Goal: Information Seeking & Learning: Learn about a topic

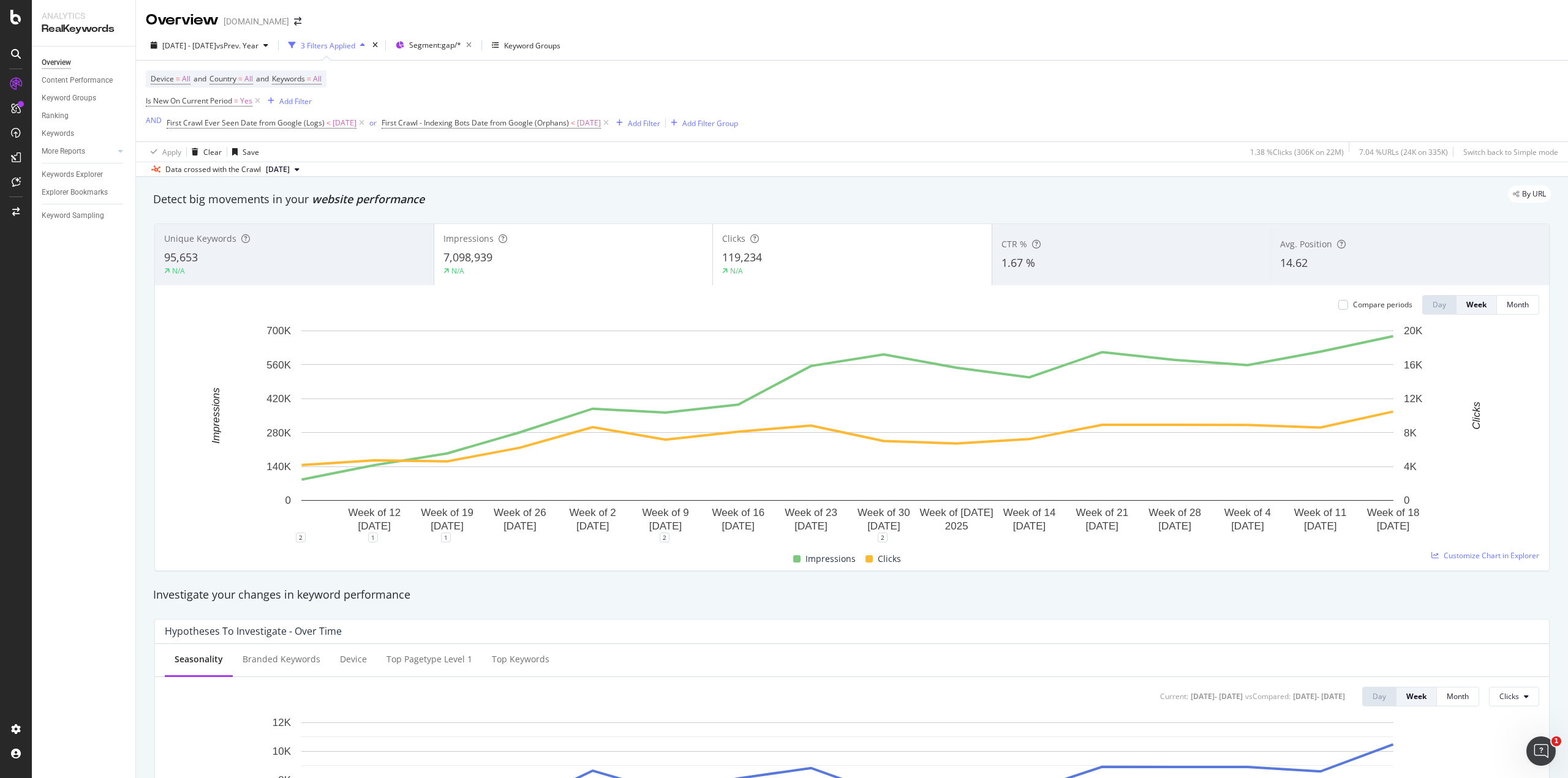
click at [333, 256] on div "95,653" at bounding box center [294, 258] width 260 height 16
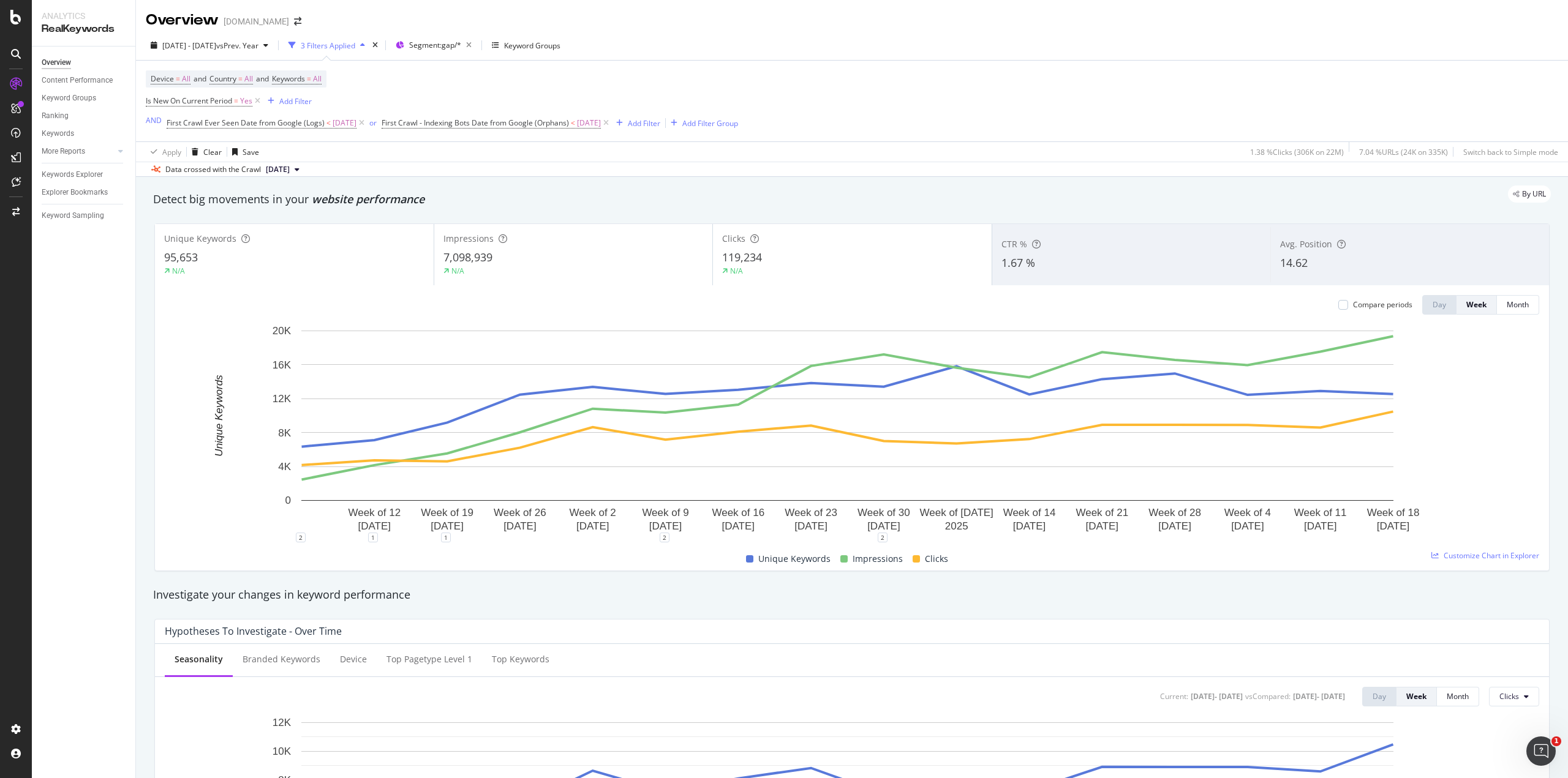
click at [786, 267] on div "N/A" at bounding box center [852, 271] width 260 height 11
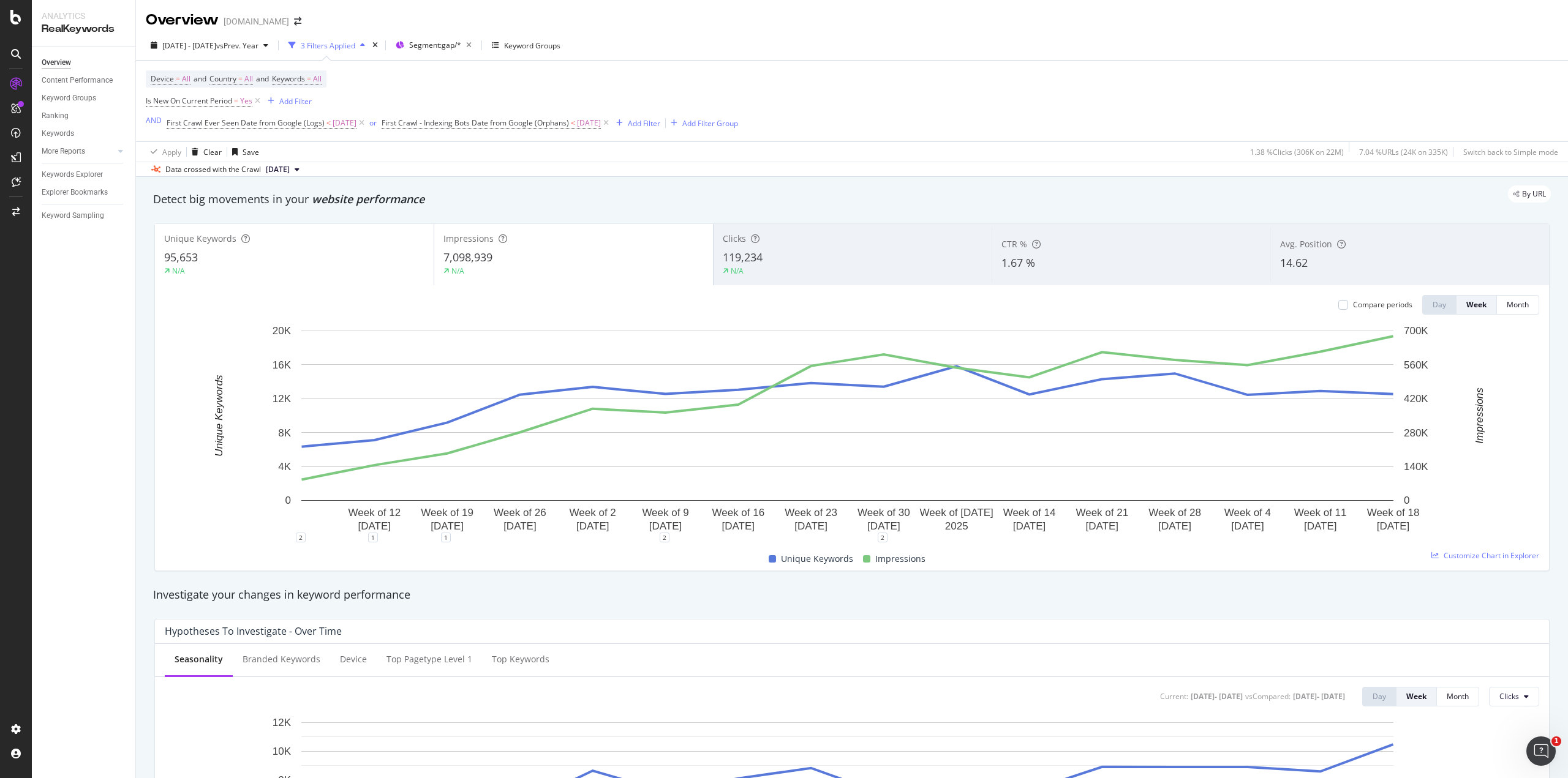
click at [498, 263] on div "7,098,939" at bounding box center [574, 258] width 260 height 16
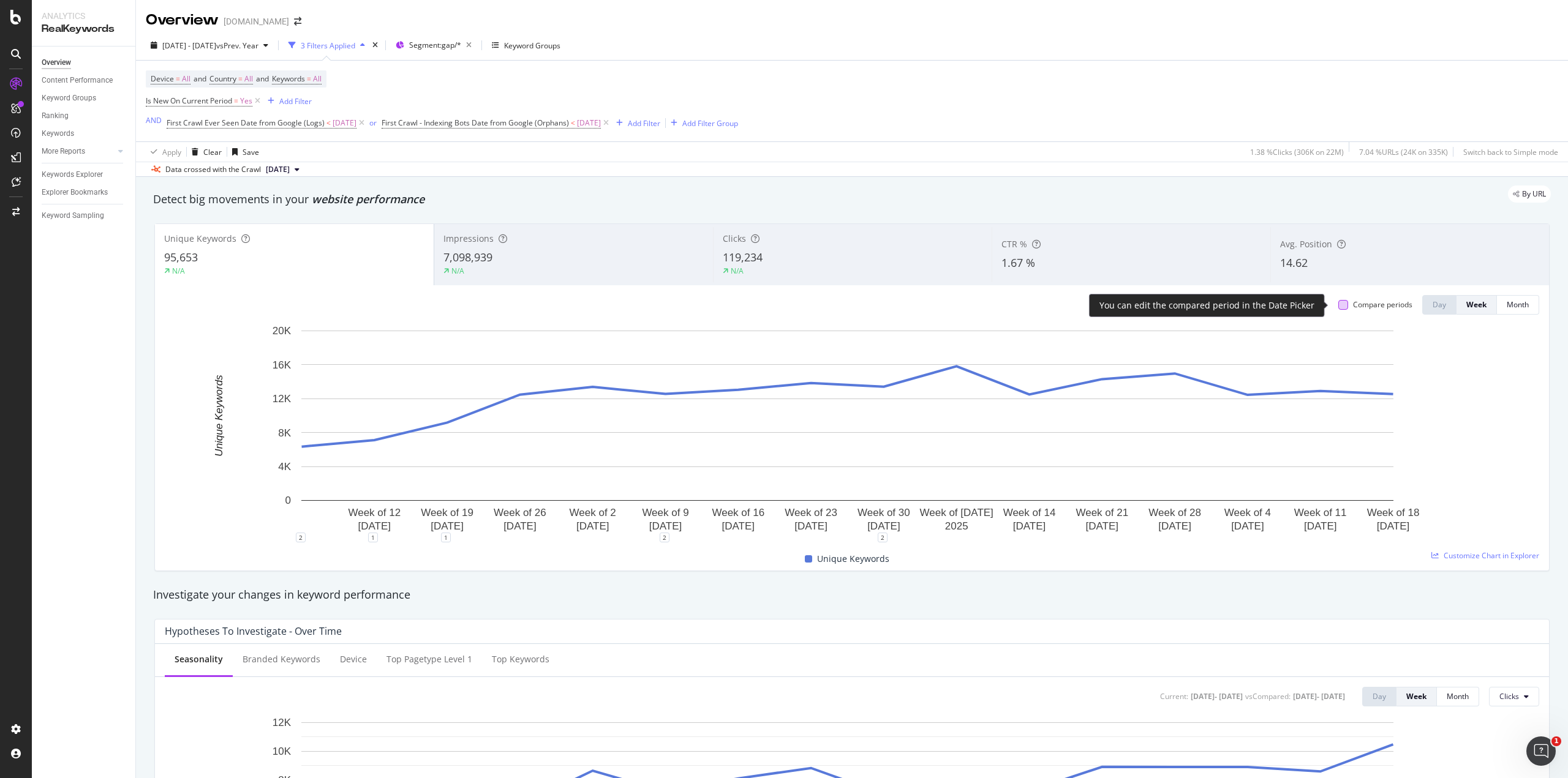
click at [1338, 304] on div at bounding box center [1342, 304] width 10 height 10
click at [1468, 307] on div "Week" at bounding box center [1476, 304] width 20 height 11
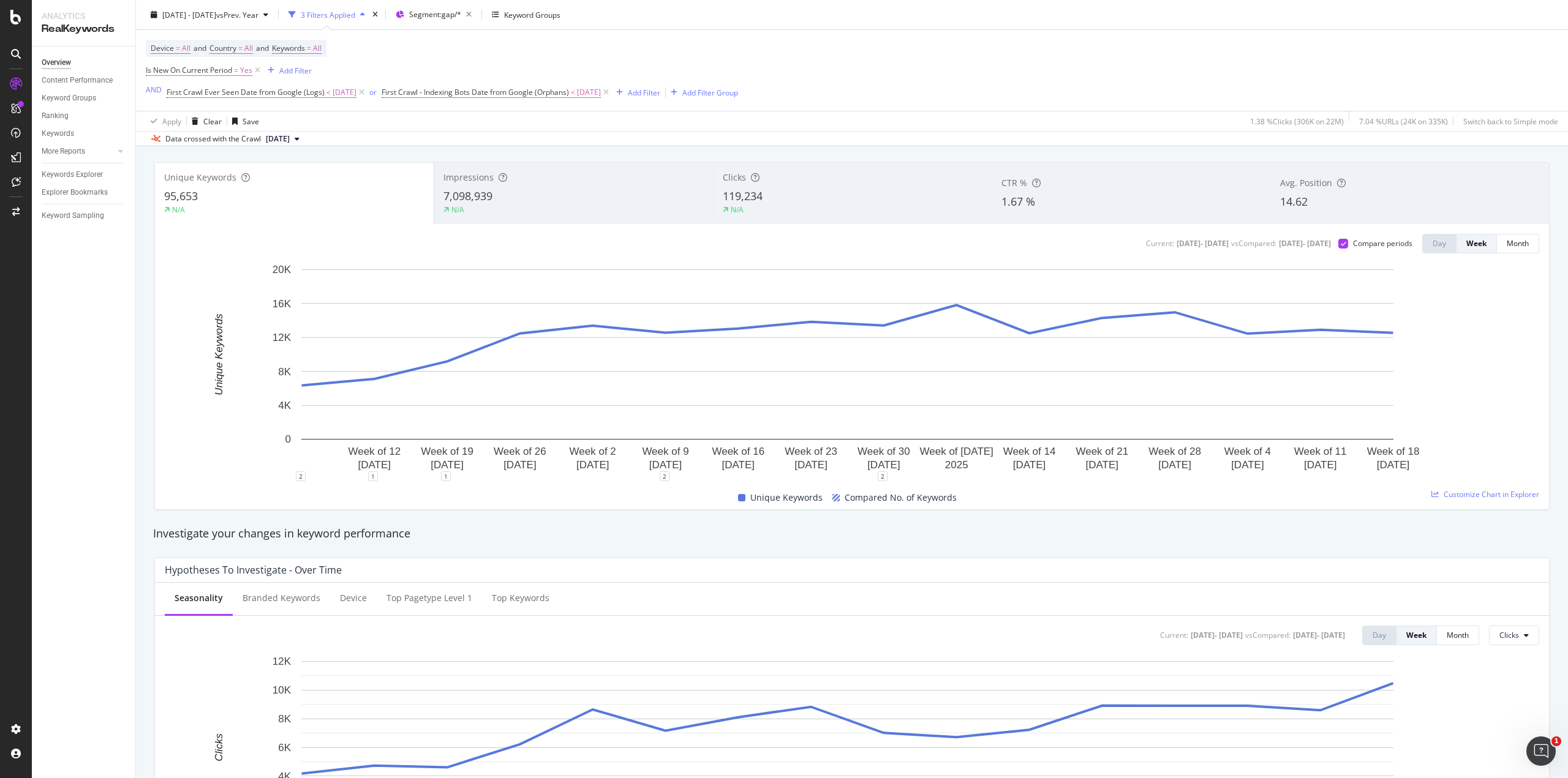
scroll to position [50, 0]
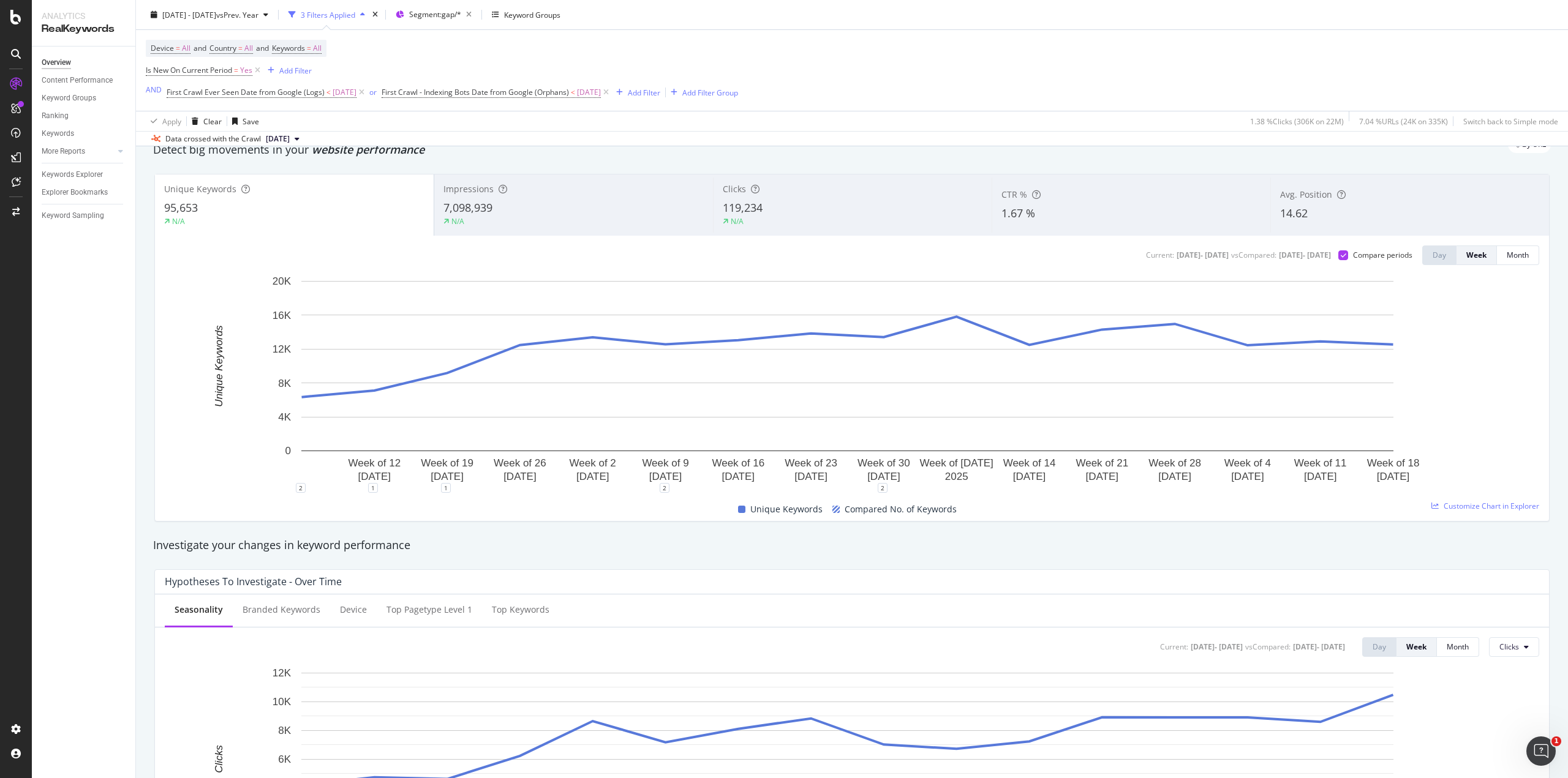
drag, startPoint x: 160, startPoint y: 106, endPoint x: 622, endPoint y: 106, distance: 462.0
click at [622, 106] on div "Device = All and Country = All and Keywords = All Is New On Current Period = Ye…" at bounding box center [852, 70] width 1412 height 81
click at [524, 120] on div "Apply Clear Save 1.38 % Clicks ( 306K on 22M ) 7.04 % URLs ( 24K on 335K ) Swit…" at bounding box center [852, 120] width 1432 height 20
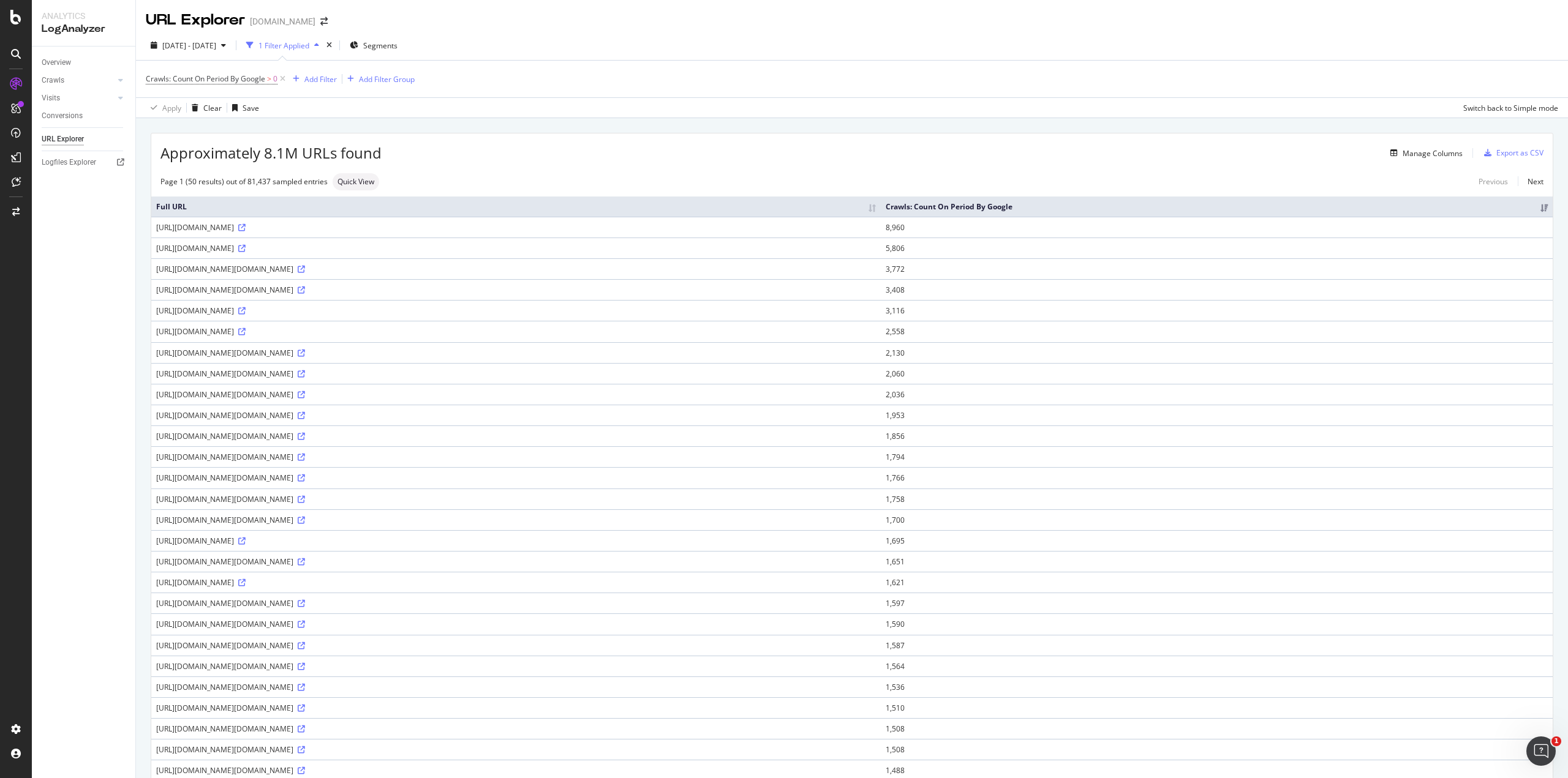
drag, startPoint x: 440, startPoint y: 538, endPoint x: 154, endPoint y: 535, distance: 286.0
click at [154, 535] on td "[URL][DOMAIN_NAME]" at bounding box center [516, 541] width 730 height 21
drag, startPoint x: 514, startPoint y: 308, endPoint x: 152, endPoint y: 312, distance: 362.0
click at [152, 312] on td "[URL][DOMAIN_NAME]" at bounding box center [516, 311] width 730 height 21
click at [398, 43] on span "Segments" at bounding box center [380, 46] width 35 height 11
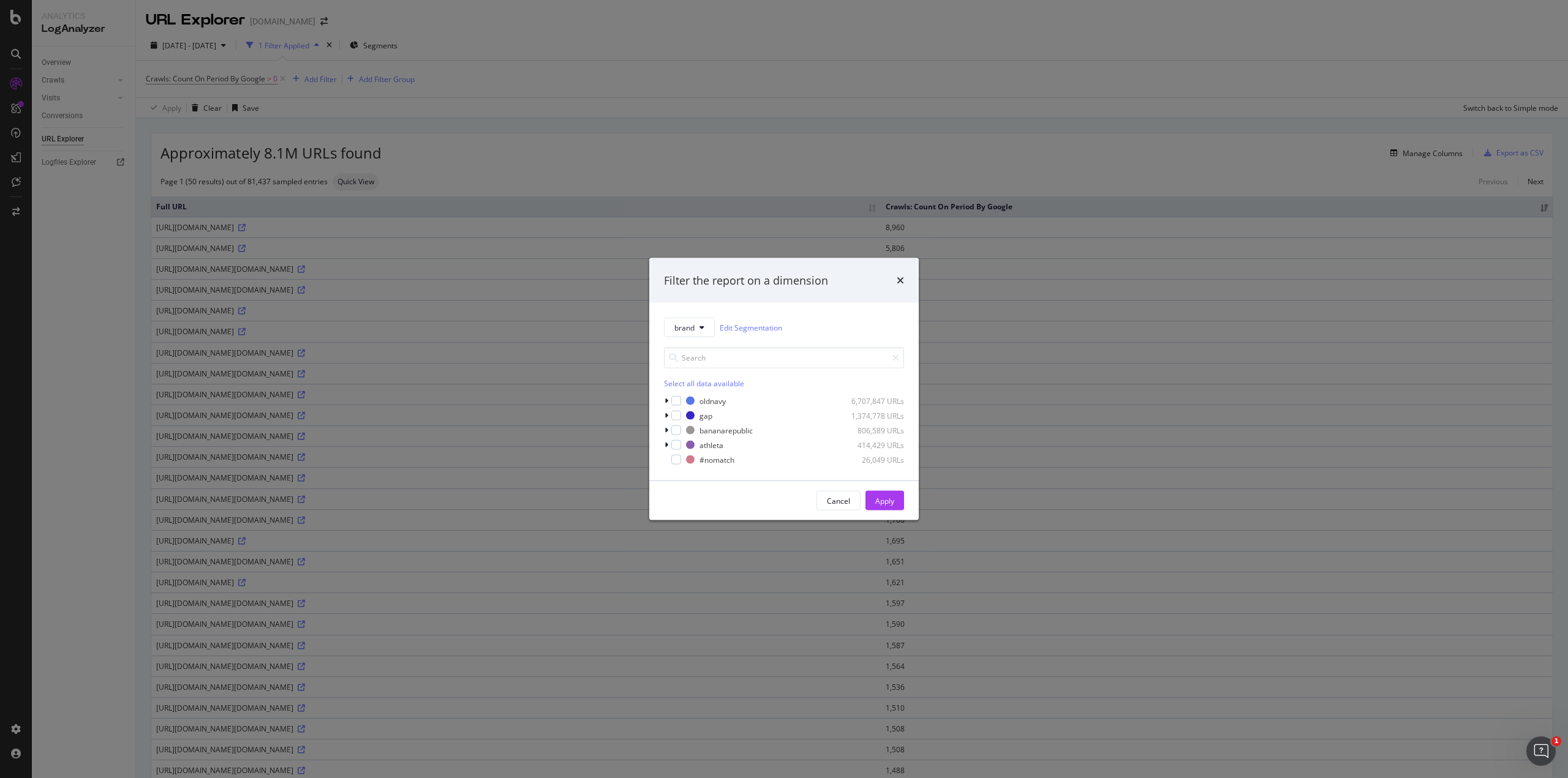
click at [896, 283] on div "Filter the report on a dimension" at bounding box center [784, 281] width 240 height 16
click at [899, 279] on icon "times" at bounding box center [900, 280] width 7 height 10
